Goal: Ask a question

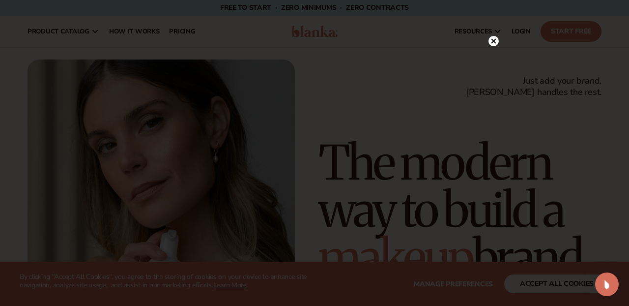
click at [491, 43] on circle at bounding box center [493, 41] width 10 height 10
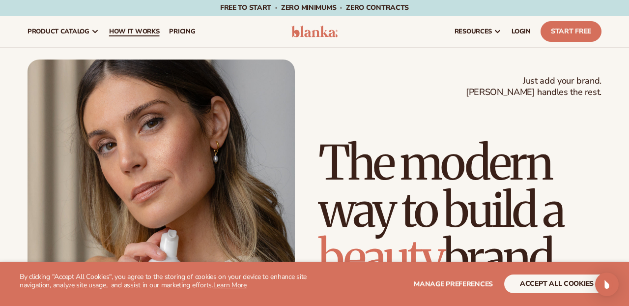
click at [142, 35] on span "How It Works" at bounding box center [134, 32] width 51 height 8
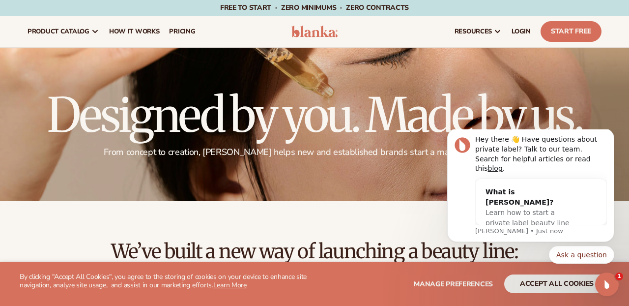
click at [528, 119] on h1 "Designed by you. Made by us." at bounding box center [315, 114] width 574 height 47
click at [607, 138] on button "Dismiss notification" at bounding box center [611, 131] width 13 height 13
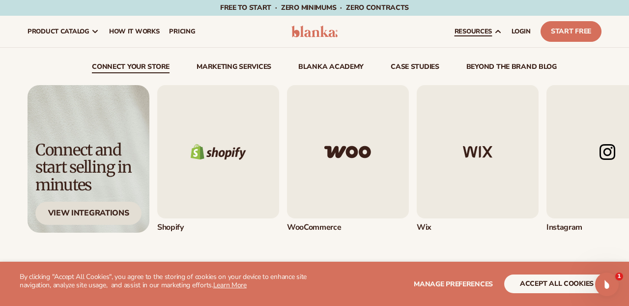
click at [109, 212] on div "View Integrations" at bounding box center [88, 212] width 106 height 23
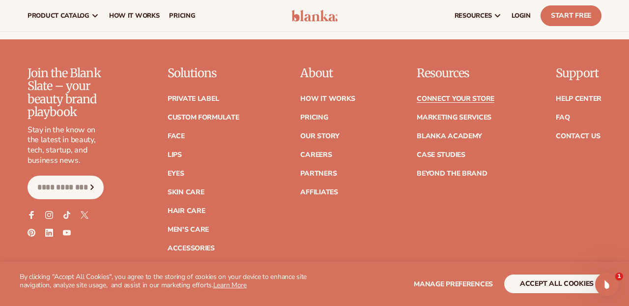
scroll to position [1280, 0]
click at [196, 98] on link "Private label" at bounding box center [193, 99] width 51 height 7
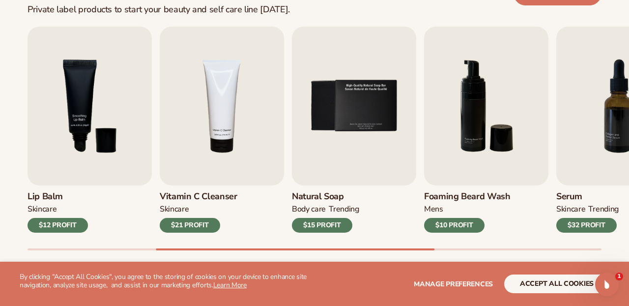
scroll to position [320, 0]
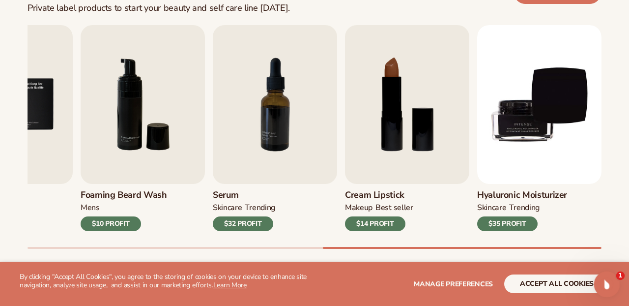
click at [608, 286] on icon "Open Intercom Messenger" at bounding box center [605, 283] width 16 height 16
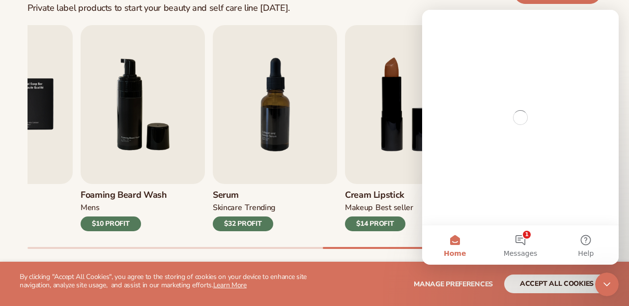
scroll to position [0, 0]
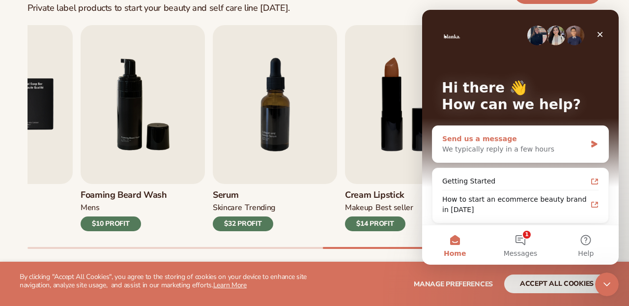
click at [513, 145] on div "We typically reply in a few hours" at bounding box center [514, 149] width 144 height 10
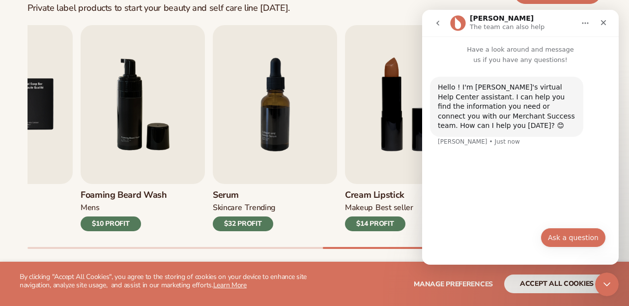
click at [577, 234] on button "Ask a question" at bounding box center [572, 237] width 65 height 20
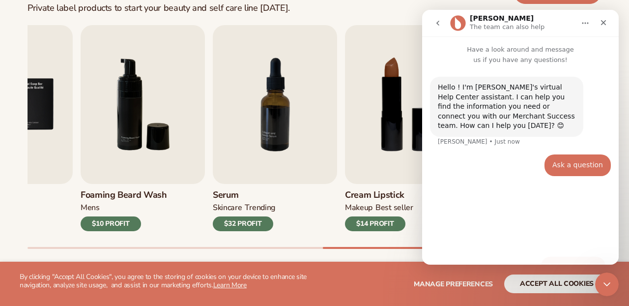
type button "[object Object]"
click at [497, 237] on div "Intercom messenger" at bounding box center [520, 234] width 176 height 44
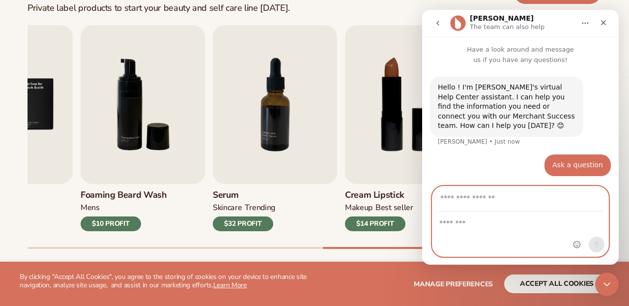
click at [502, 224] on textarea "Message…" at bounding box center [520, 220] width 176 height 17
type textarea "**********"
